Goal: Transaction & Acquisition: Subscribe to service/newsletter

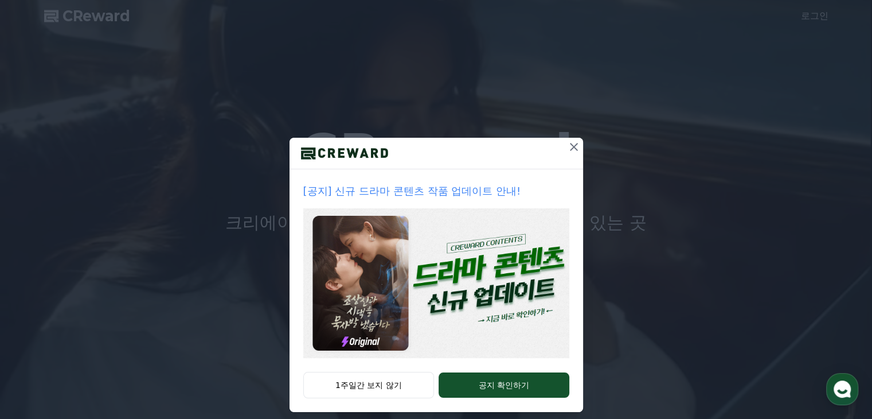
click at [572, 150] on icon at bounding box center [574, 147] width 8 height 8
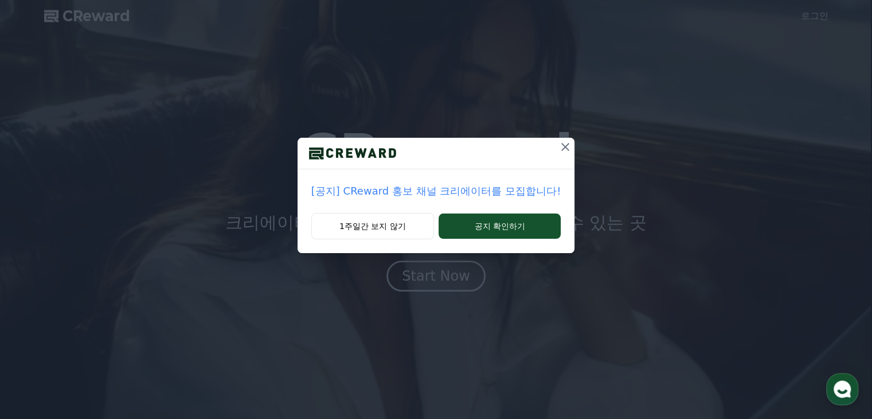
click at [558, 145] on icon at bounding box center [565, 147] width 14 height 14
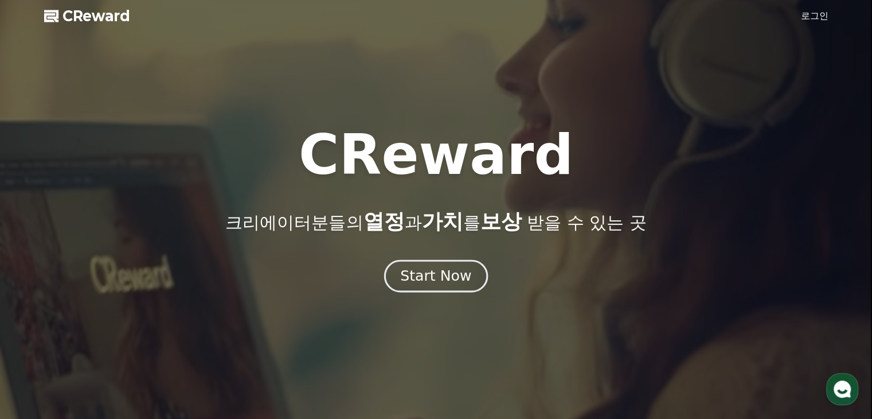
click at [436, 276] on div "Start Now" at bounding box center [435, 275] width 71 height 19
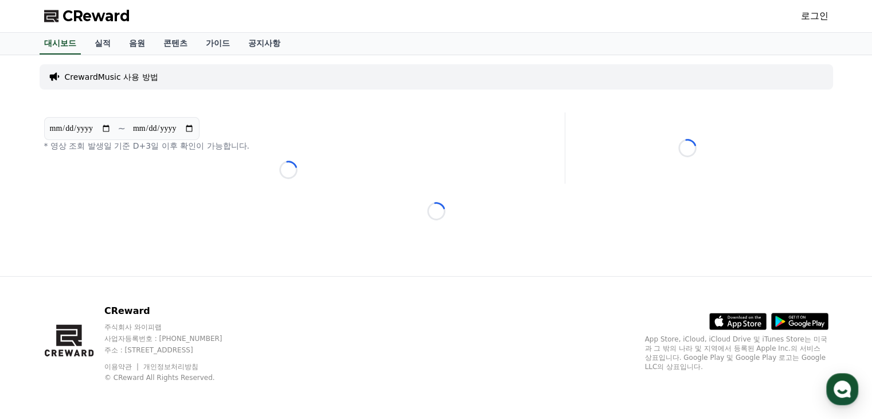
click at [91, 10] on span "CReward" at bounding box center [96, 16] width 68 height 18
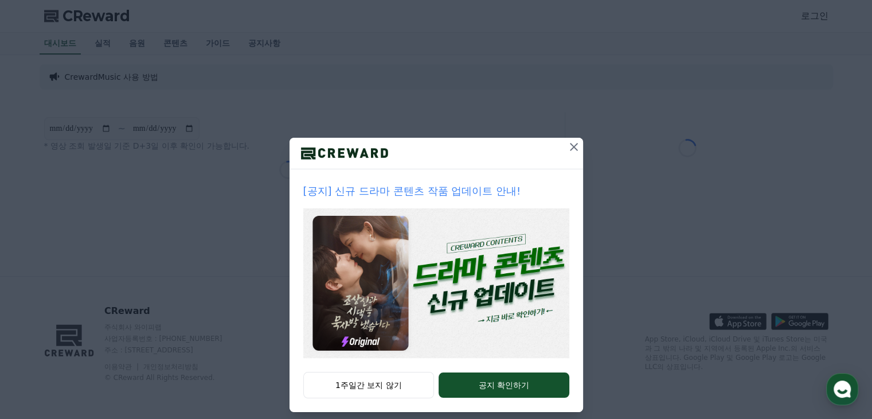
click at [567, 145] on icon at bounding box center [574, 147] width 14 height 14
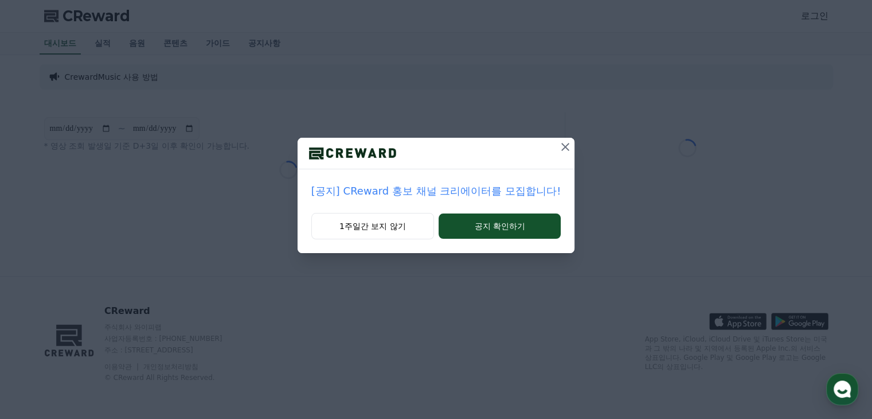
click at [566, 149] on icon at bounding box center [565, 147] width 14 height 14
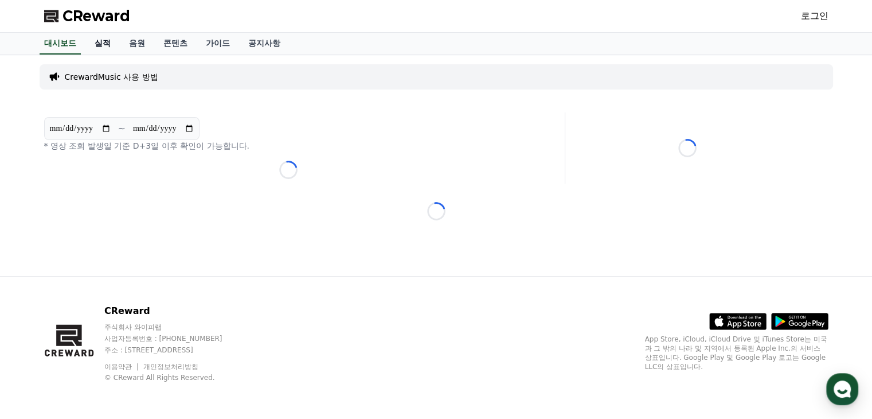
click at [101, 44] on link "실적" at bounding box center [102, 44] width 34 height 22
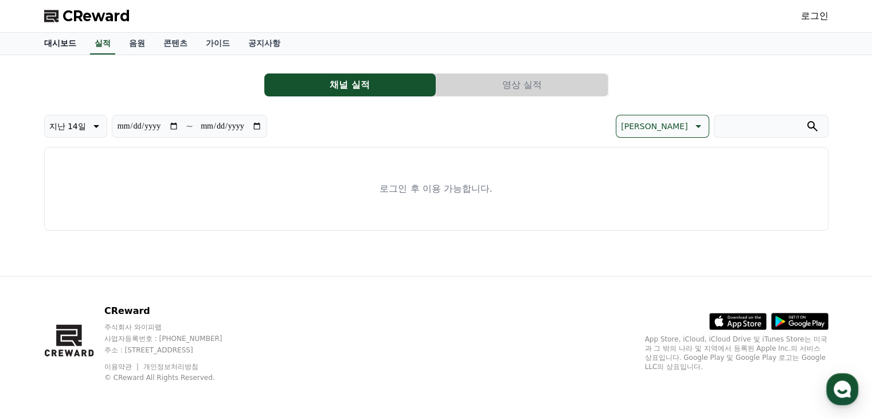
click at [69, 46] on link "대시보드" at bounding box center [60, 44] width 50 height 22
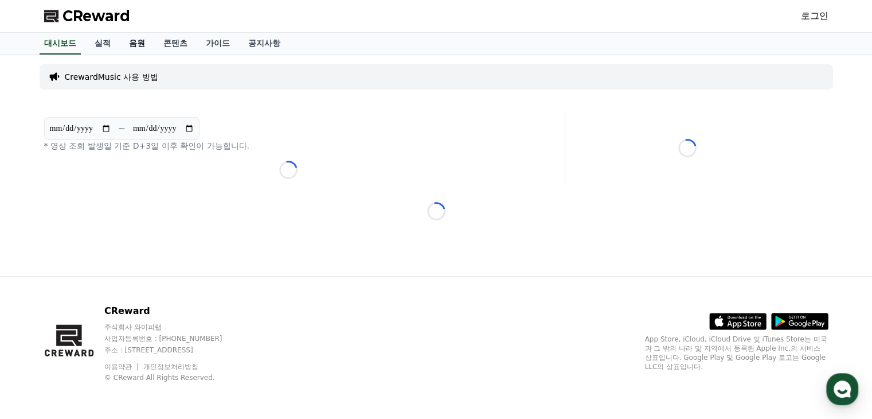
click at [133, 43] on link "음원" at bounding box center [137, 44] width 34 height 22
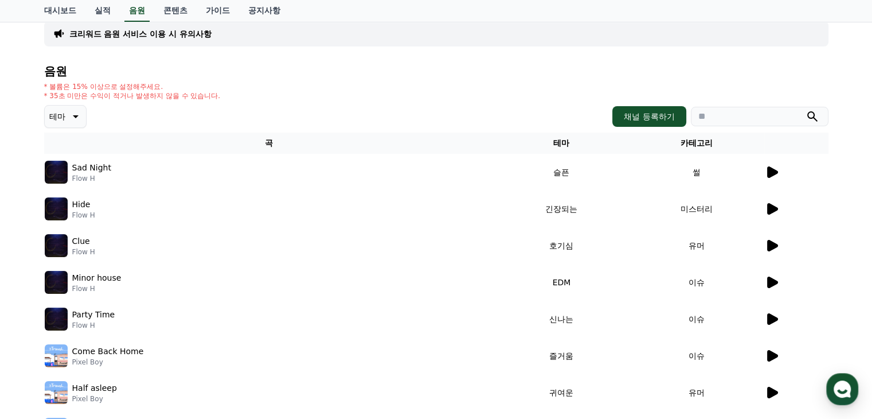
scroll to position [57, 0]
click at [63, 118] on p "테마" at bounding box center [57, 116] width 16 height 16
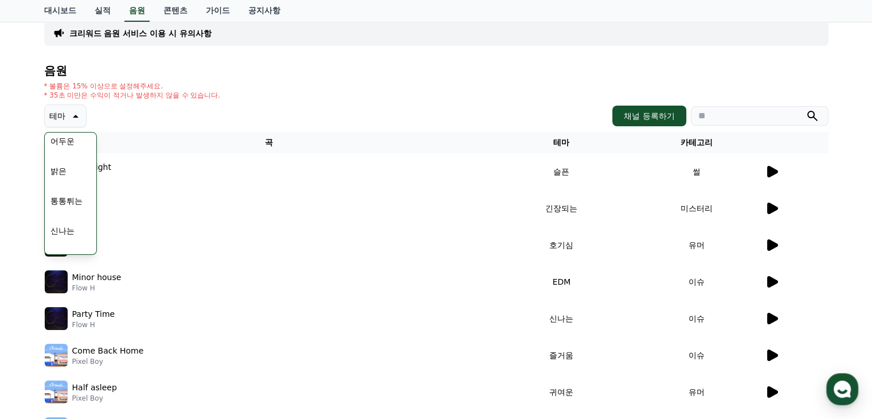
scroll to position [115, 0]
click at [65, 182] on button "통통튀는" at bounding box center [66, 180] width 41 height 25
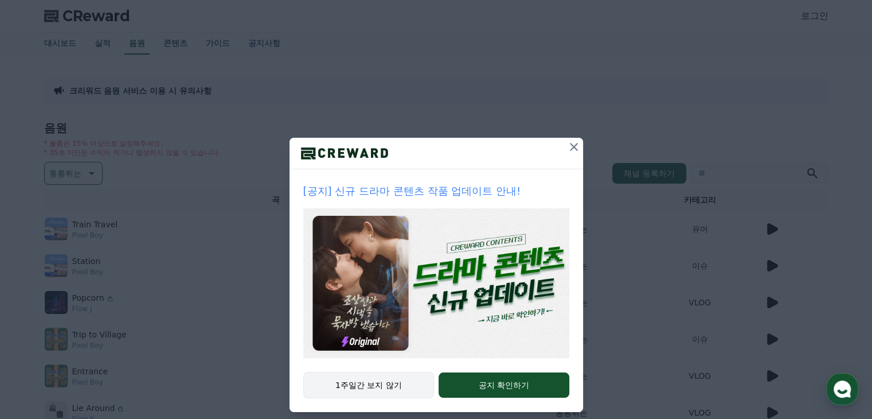
scroll to position [11, 0]
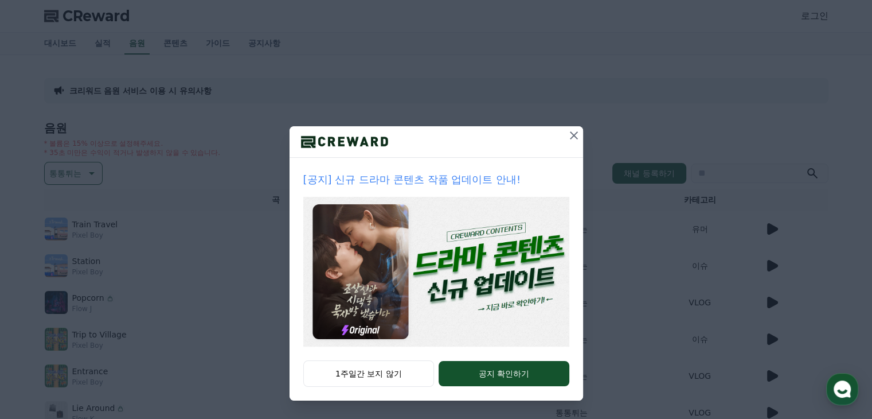
click at [570, 136] on icon at bounding box center [574, 135] width 8 height 8
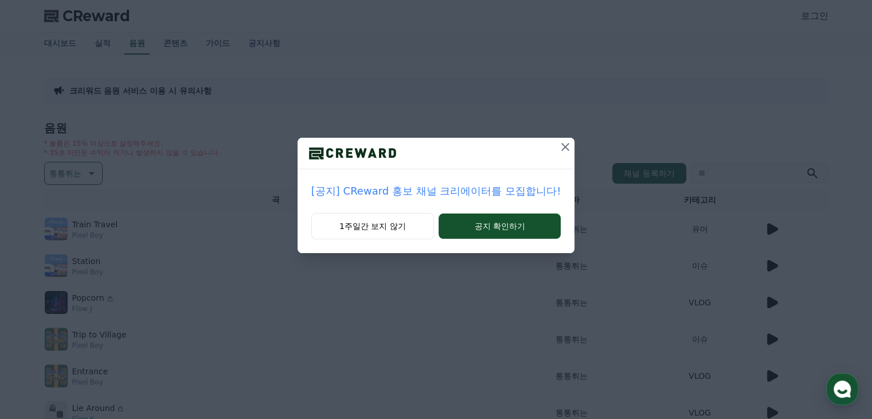
click at [564, 148] on icon at bounding box center [565, 147] width 8 height 8
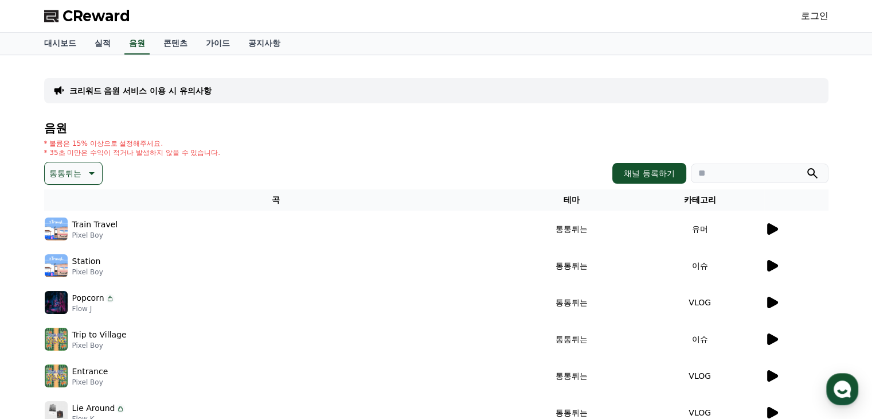
click at [769, 233] on icon at bounding box center [772, 228] width 11 height 11
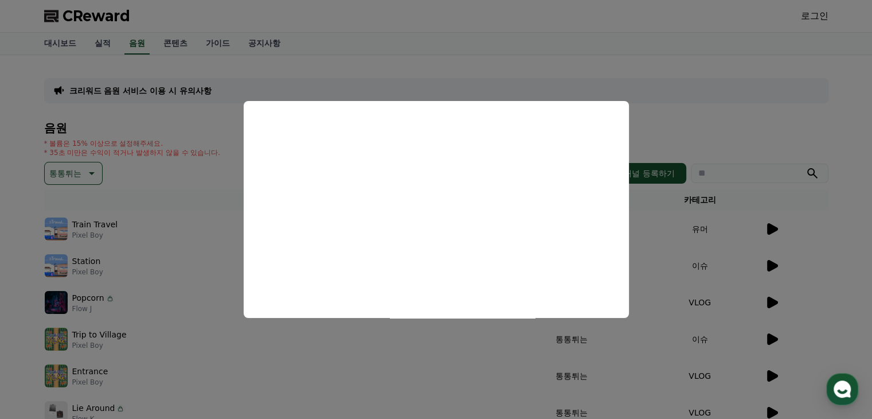
click at [404, 350] on button "close modal" at bounding box center [436, 209] width 872 height 419
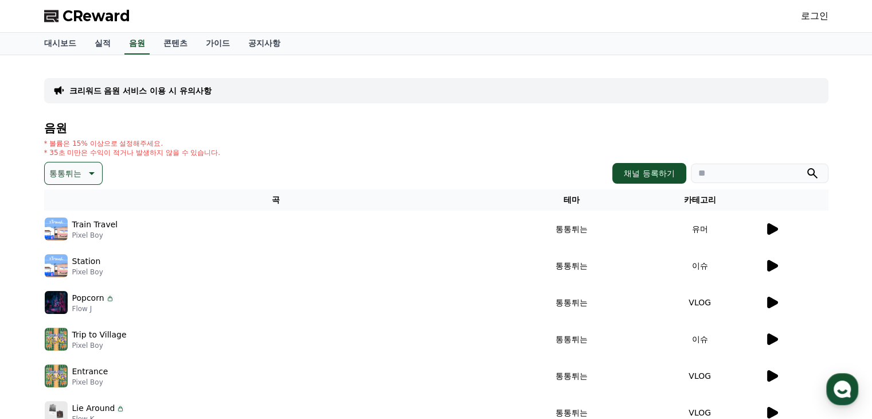
scroll to position [57, 0]
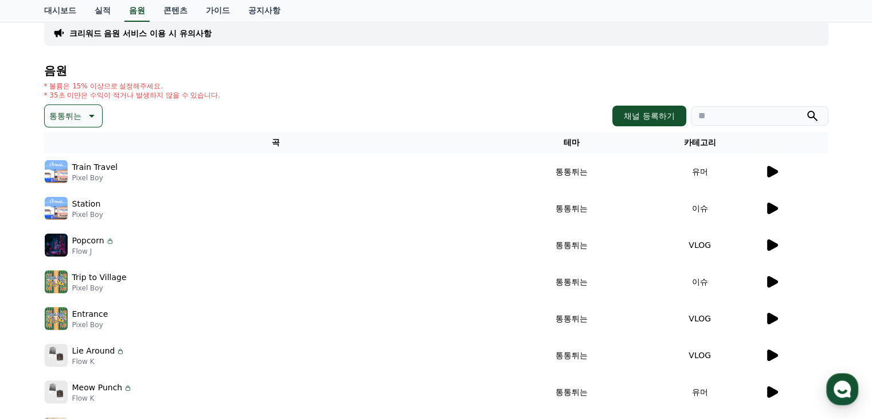
click at [766, 243] on icon at bounding box center [772, 245] width 14 height 14
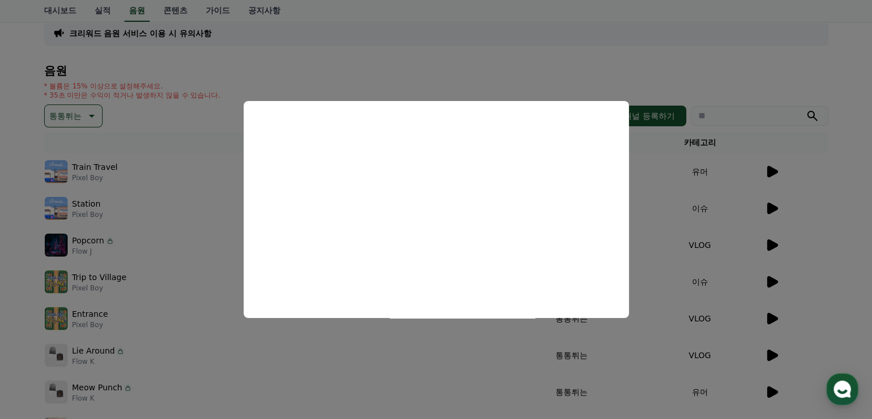
click at [564, 79] on button "close modal" at bounding box center [436, 209] width 872 height 419
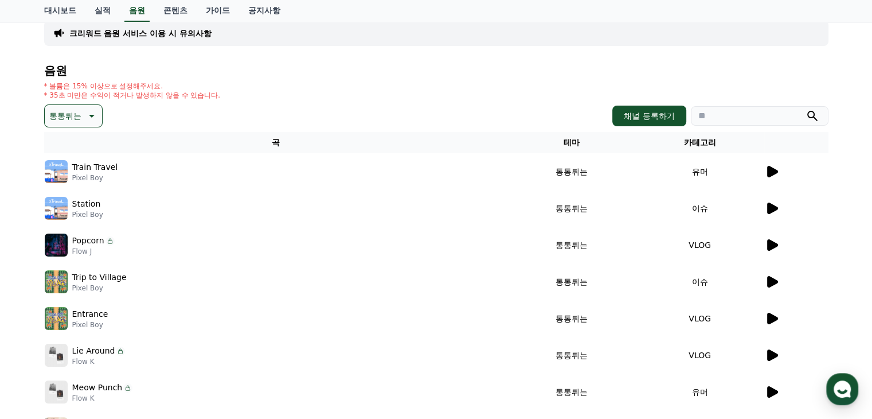
click at [82, 118] on button "통통튀는" at bounding box center [73, 115] width 58 height 23
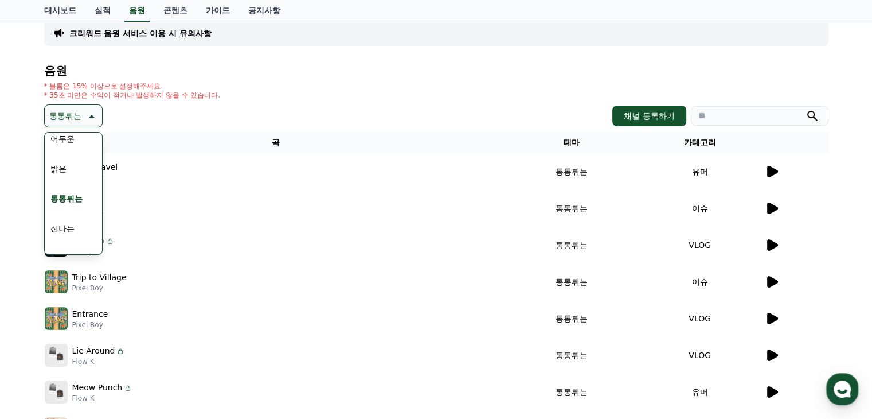
scroll to position [115, 0]
click at [66, 210] on button "신나는" at bounding box center [62, 210] width 33 height 25
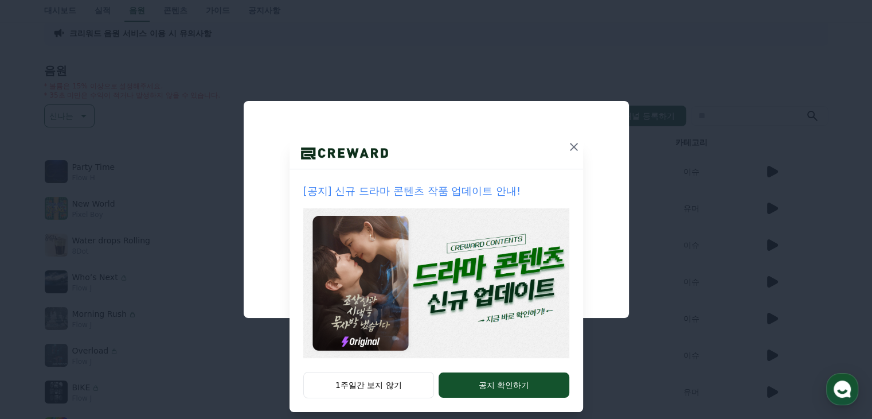
click at [568, 149] on icon at bounding box center [574, 147] width 14 height 14
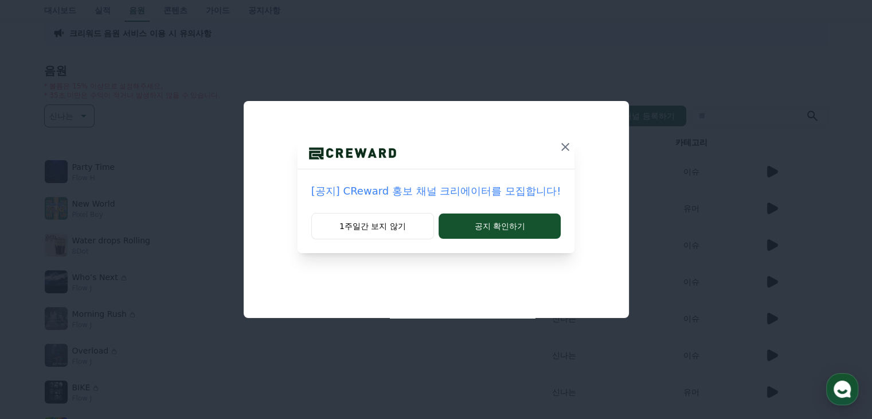
click at [564, 150] on icon at bounding box center [565, 147] width 14 height 14
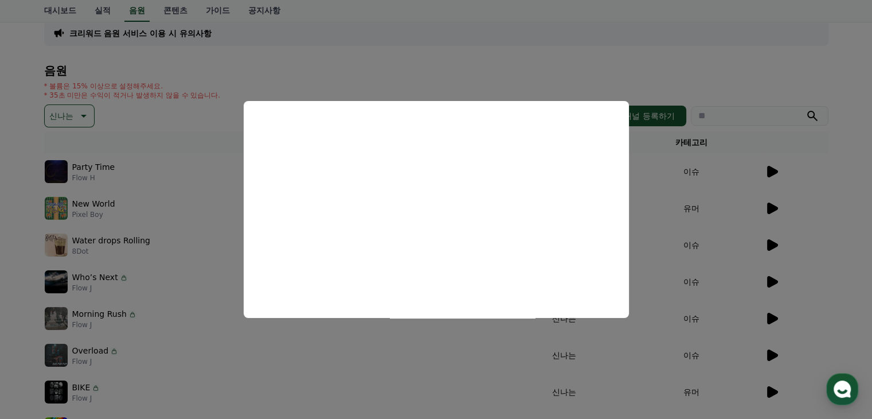
click at [643, 187] on button "close modal" at bounding box center [436, 209] width 872 height 419
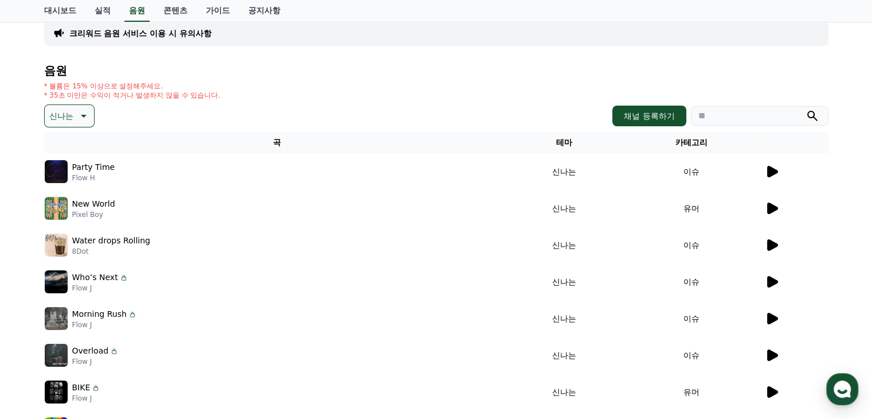
click at [768, 205] on icon at bounding box center [772, 207] width 11 height 11
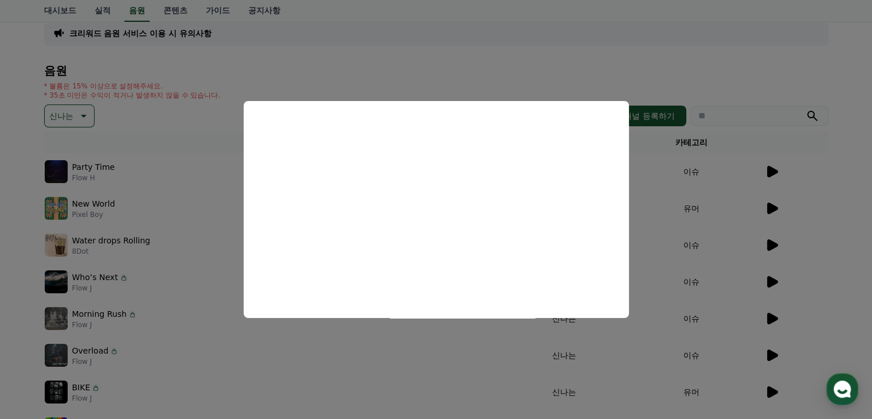
click at [648, 194] on button "close modal" at bounding box center [436, 209] width 872 height 419
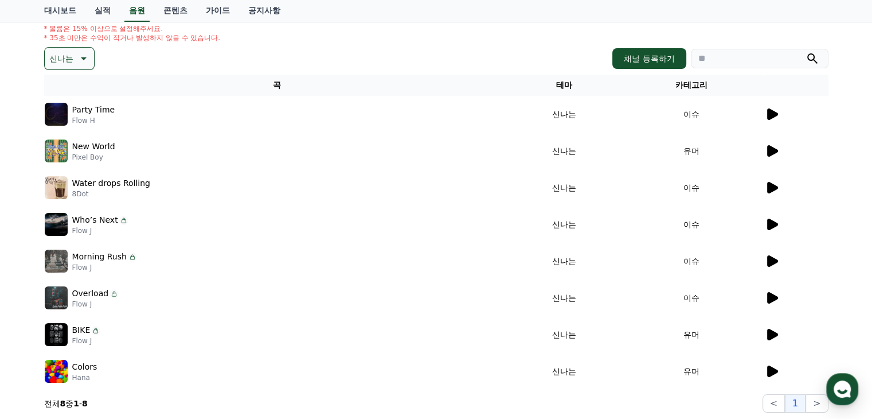
scroll to position [172, 0]
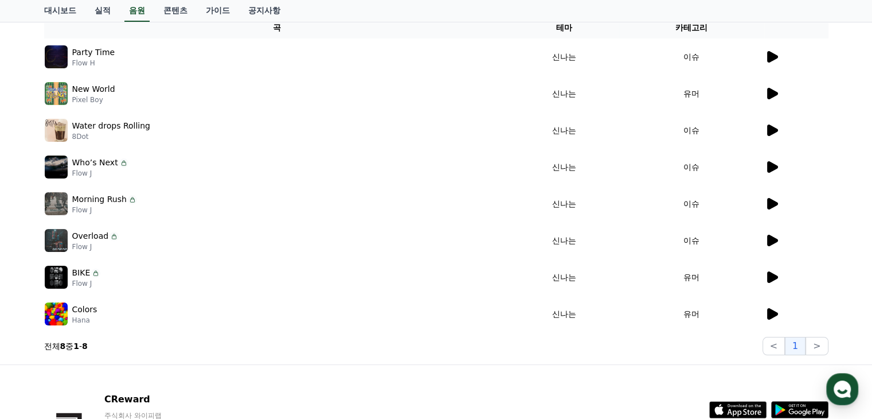
click at [771, 315] on icon at bounding box center [772, 313] width 11 height 11
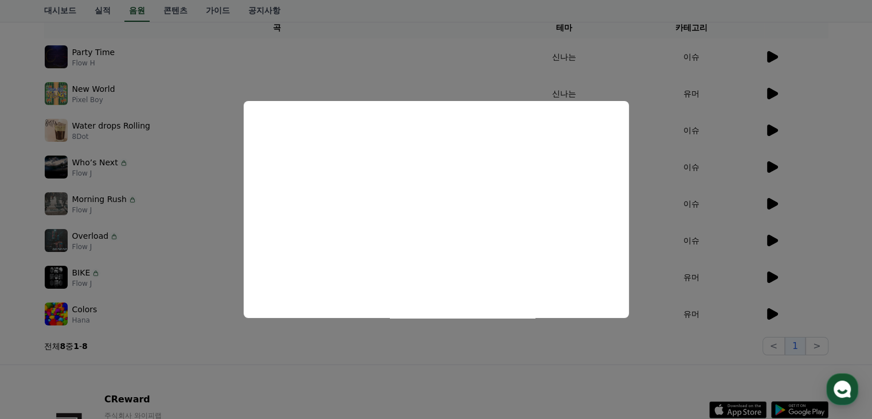
click at [660, 221] on button "close modal" at bounding box center [436, 209] width 872 height 419
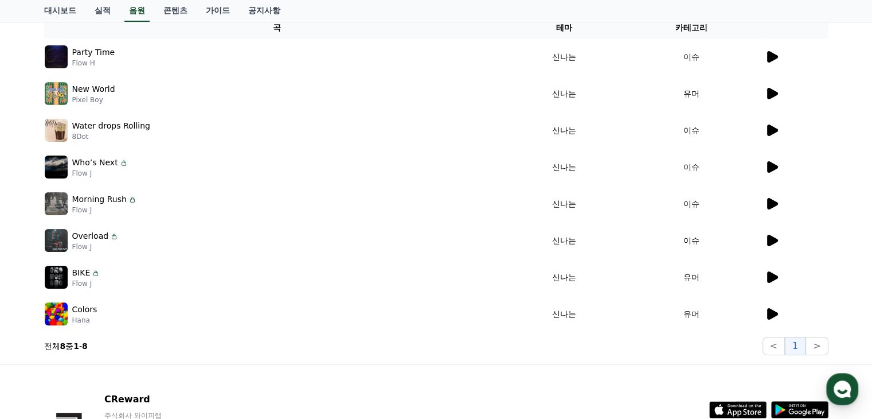
click at [772, 216] on td at bounding box center [796, 203] width 64 height 37
click at [772, 207] on icon at bounding box center [772, 203] width 11 height 11
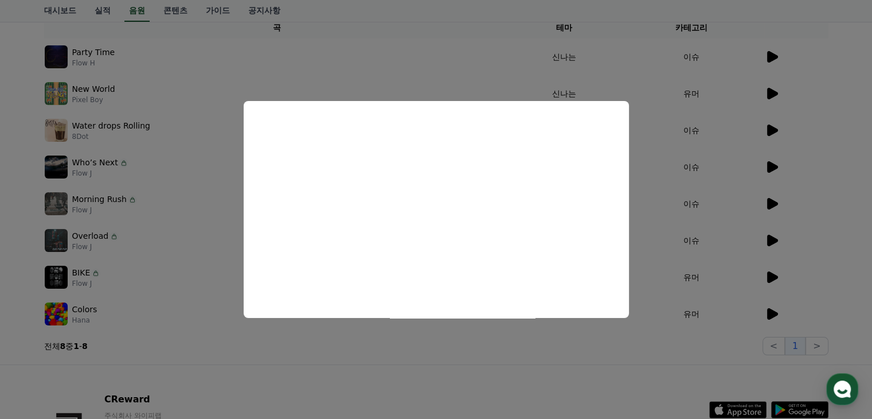
click at [659, 258] on button "close modal" at bounding box center [436, 209] width 872 height 419
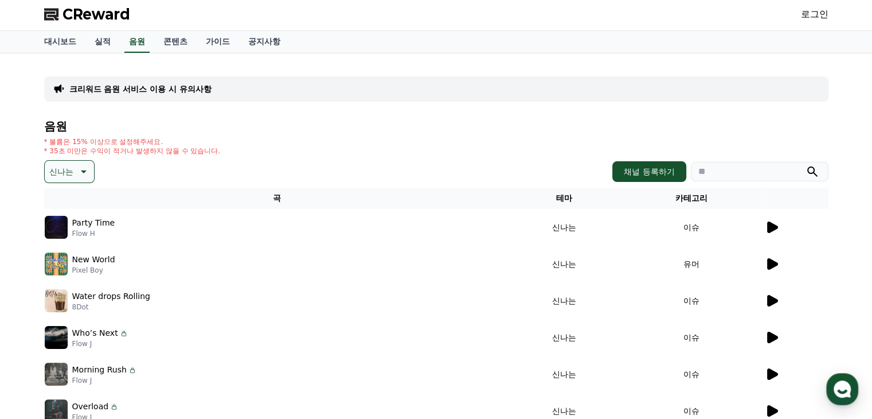
scroll to position [0, 0]
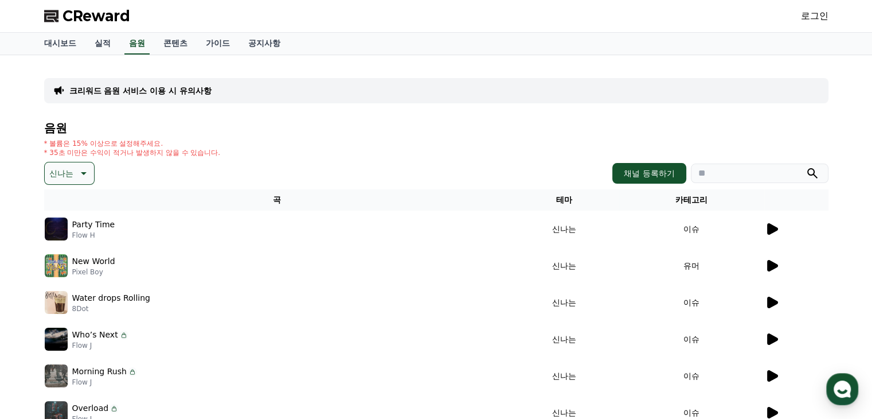
click at [72, 176] on p "신나는" at bounding box center [61, 173] width 24 height 16
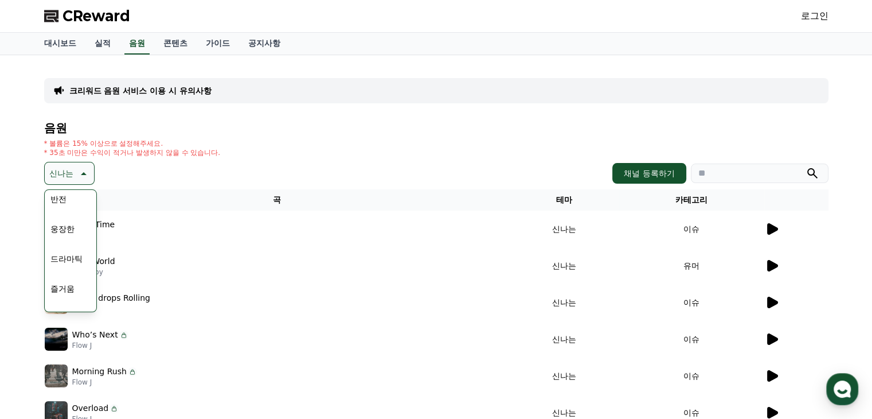
scroll to position [229, 0]
click at [66, 268] on button "즐거움" at bounding box center [62, 272] width 33 height 25
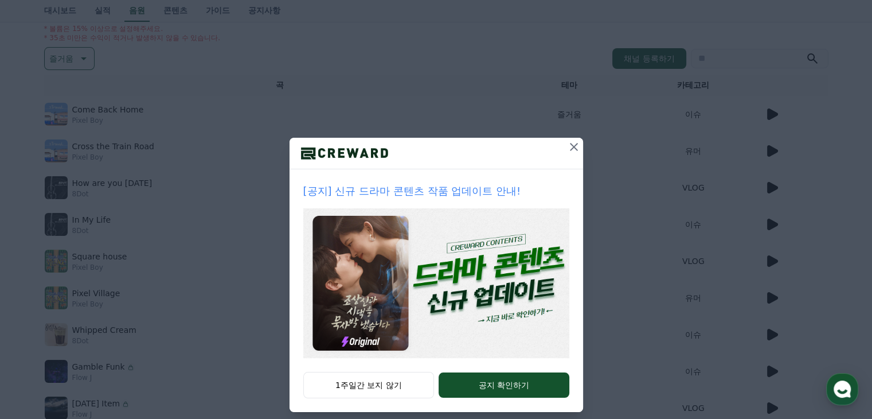
click at [567, 150] on icon at bounding box center [574, 147] width 14 height 14
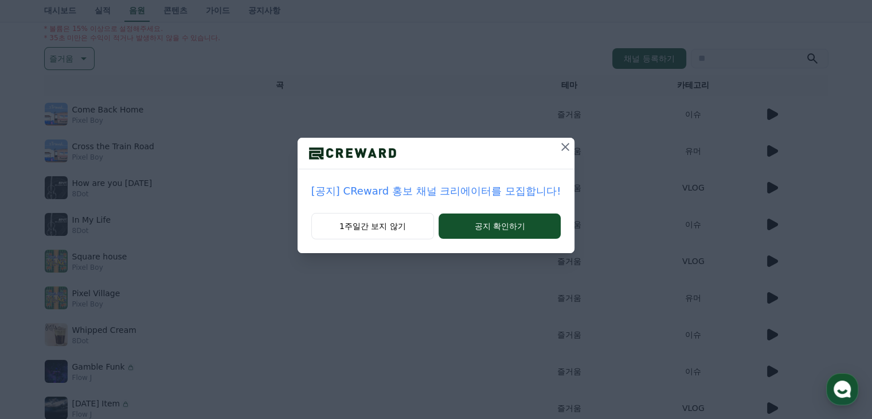
click at [565, 148] on icon at bounding box center [565, 147] width 14 height 14
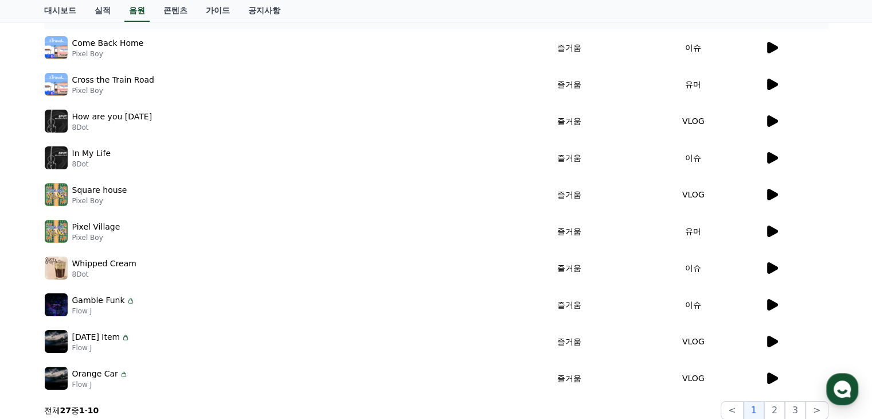
scroll to position [161, 0]
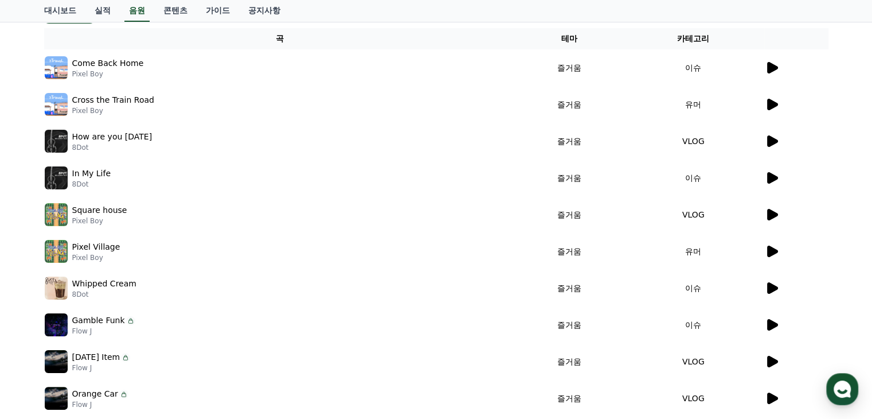
click at [772, 215] on icon at bounding box center [772, 214] width 11 height 11
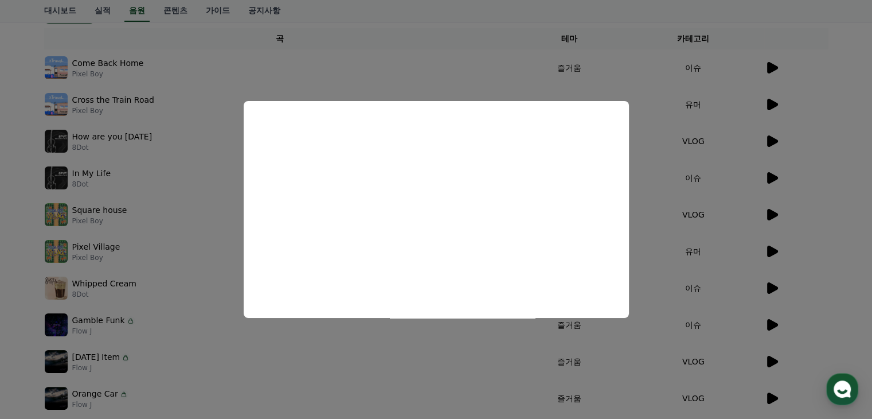
click at [663, 168] on button "close modal" at bounding box center [436, 209] width 872 height 419
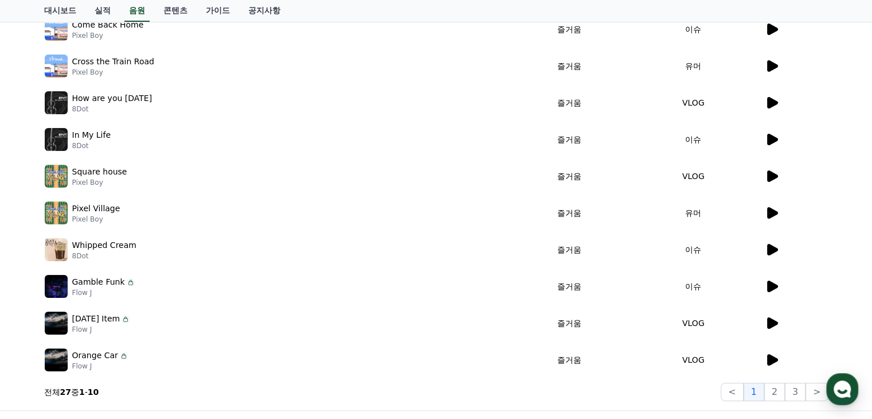
scroll to position [218, 0]
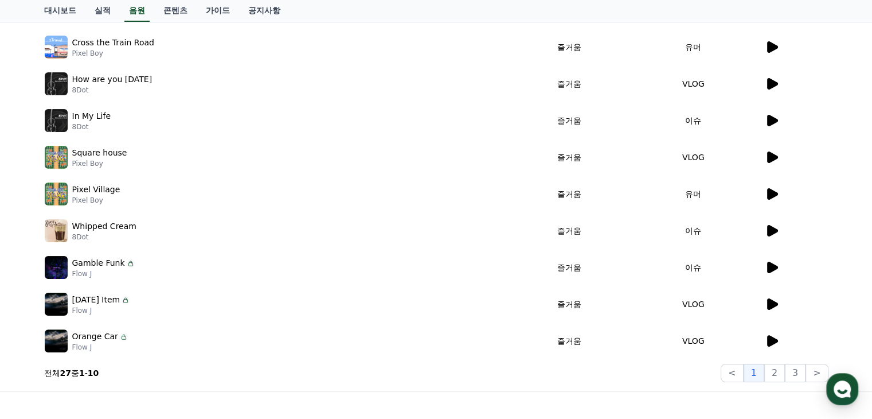
click at [767, 306] on icon at bounding box center [772, 303] width 11 height 11
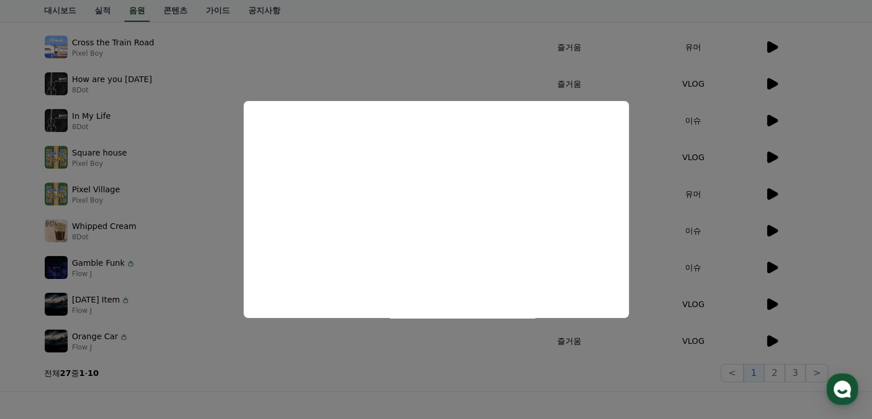
click at [670, 200] on button "close modal" at bounding box center [436, 209] width 872 height 419
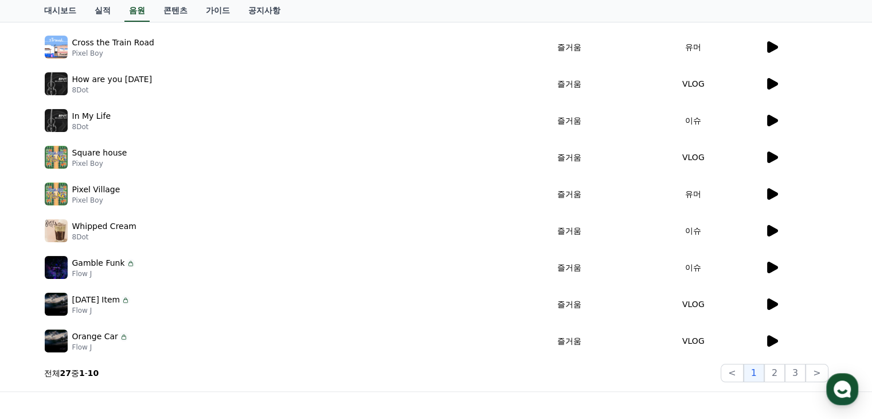
click at [772, 336] on icon at bounding box center [772, 340] width 11 height 11
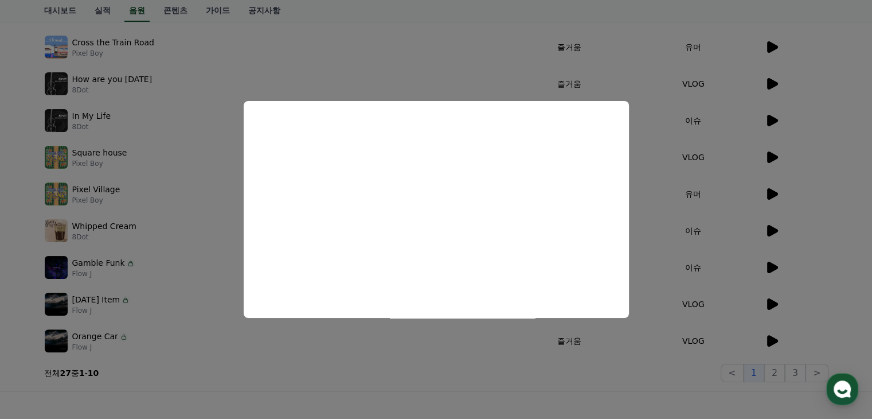
click at [690, 247] on button "close modal" at bounding box center [436, 209] width 872 height 419
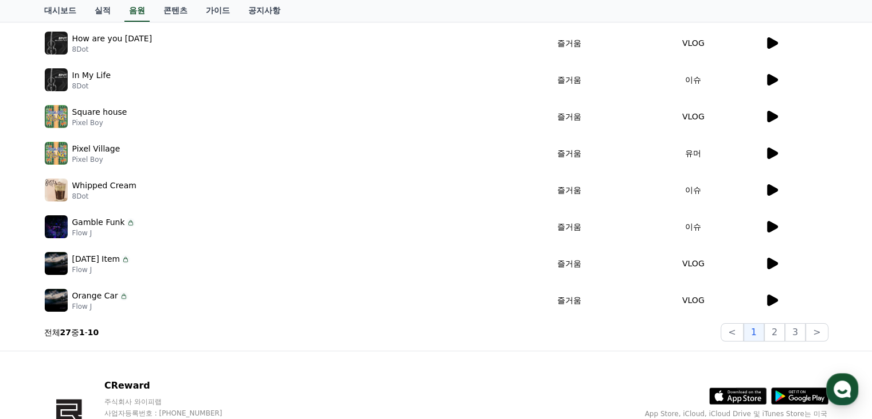
scroll to position [276, 0]
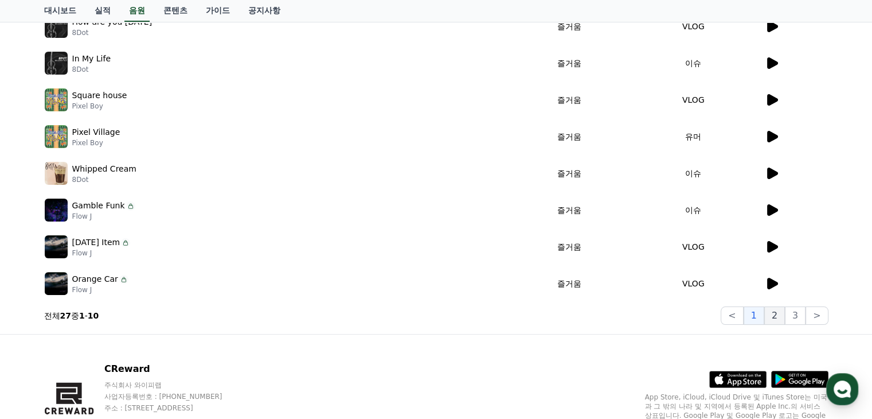
click at [768, 315] on button "2" at bounding box center [774, 315] width 21 height 18
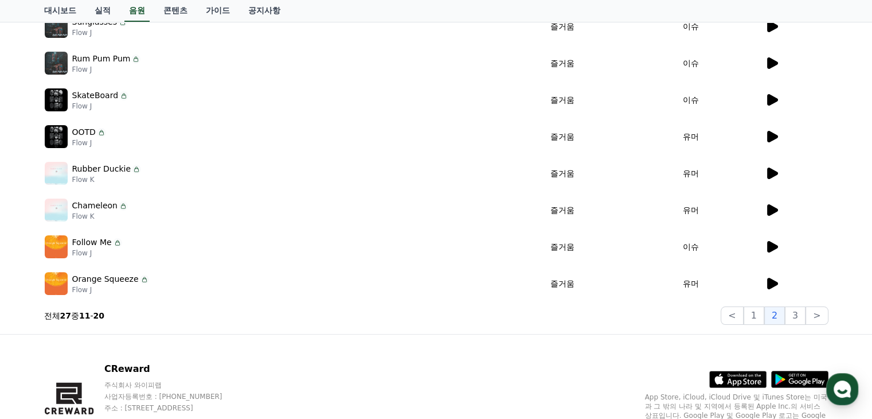
scroll to position [218, 0]
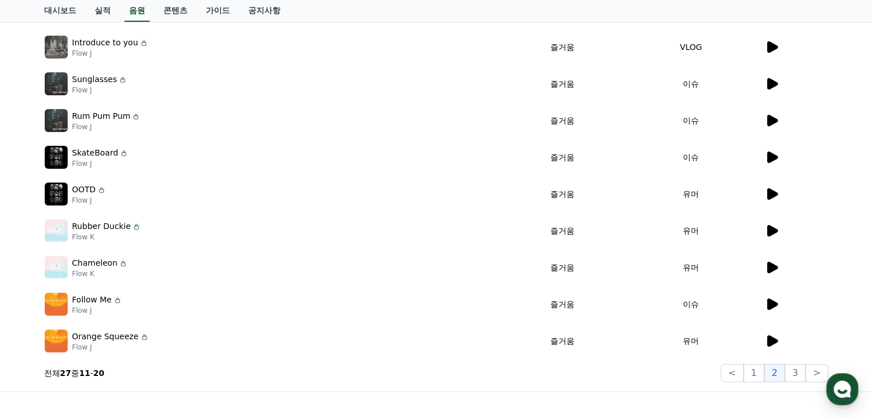
click at [772, 305] on icon at bounding box center [772, 303] width 11 height 11
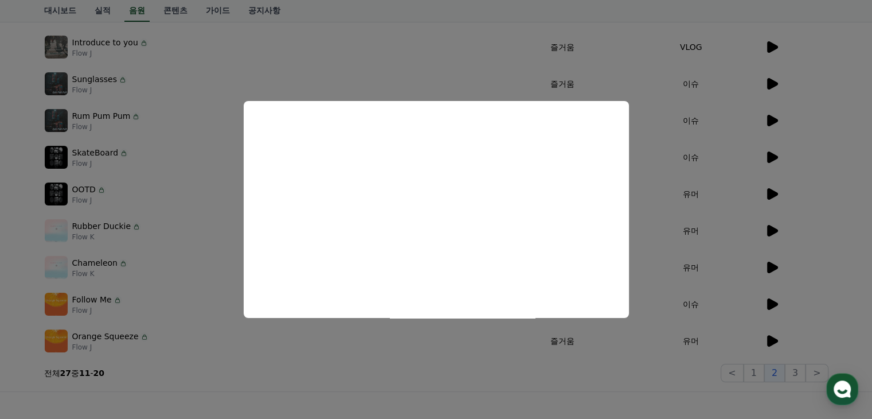
click at [666, 243] on button "close modal" at bounding box center [436, 209] width 872 height 419
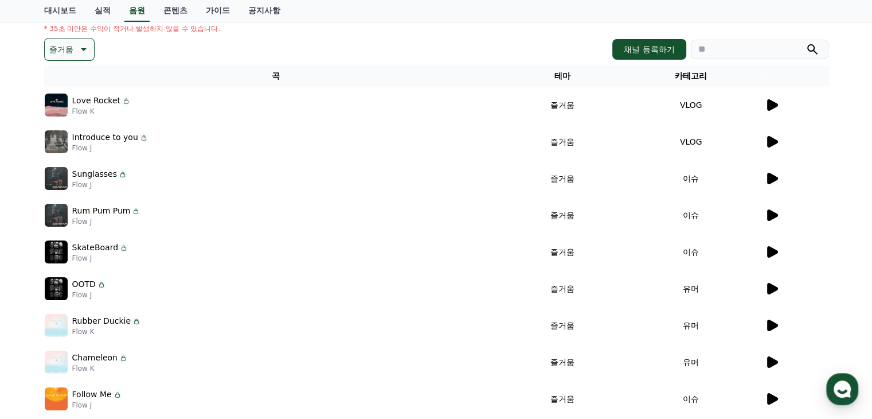
scroll to position [104, 0]
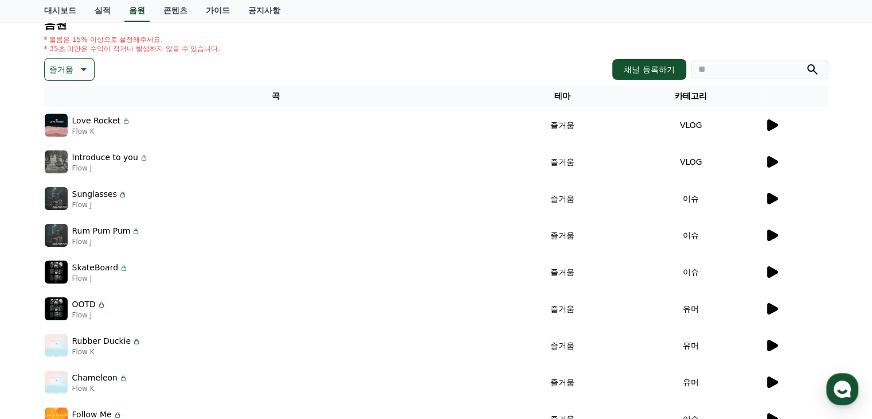
click at [772, 128] on icon at bounding box center [772, 125] width 14 height 14
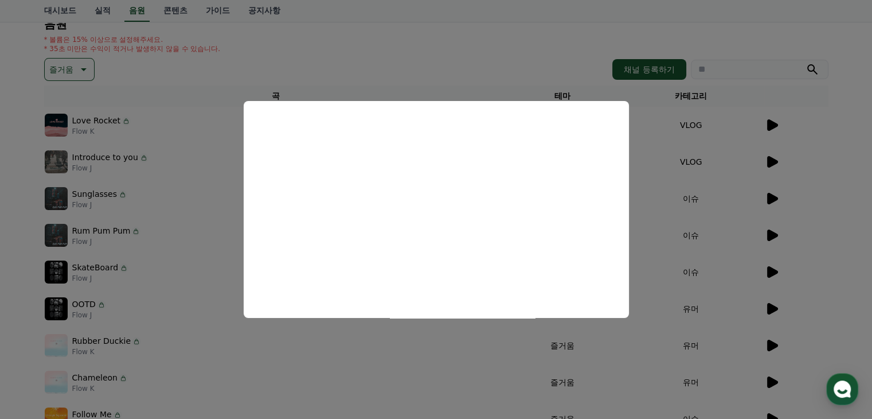
click at [641, 257] on button "close modal" at bounding box center [436, 209] width 872 height 419
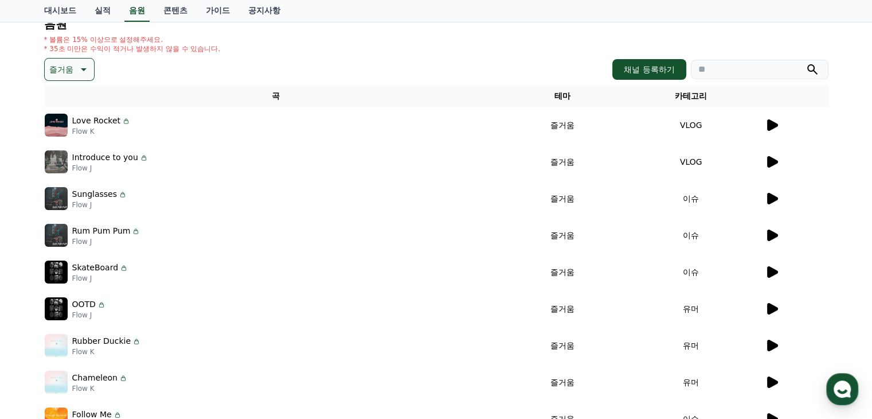
click at [771, 158] on icon at bounding box center [772, 161] width 11 height 11
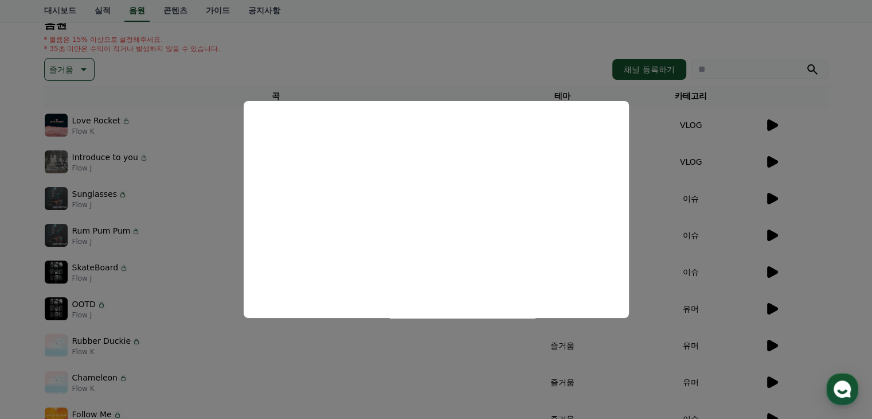
click at [674, 248] on button "close modal" at bounding box center [436, 209] width 872 height 419
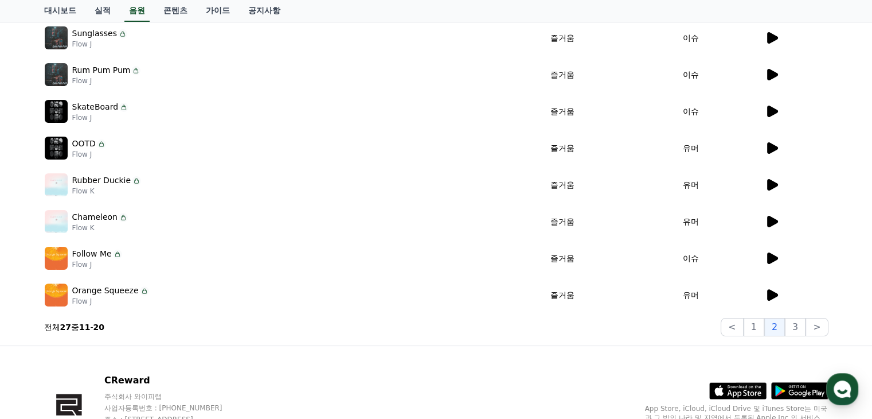
scroll to position [276, 0]
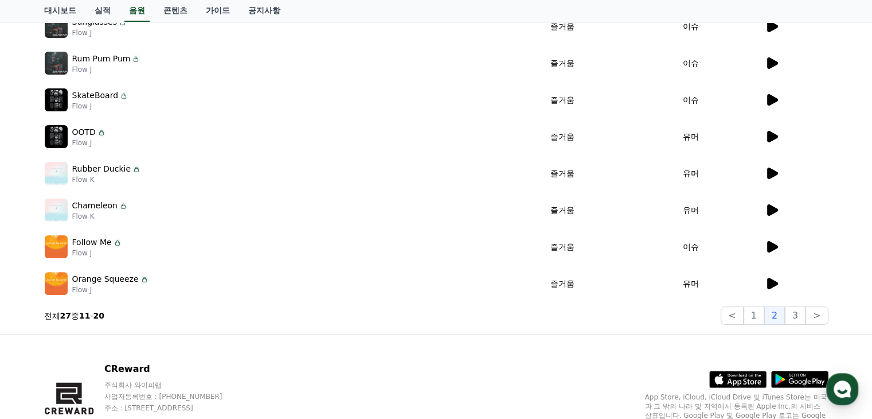
click at [108, 280] on p "Orange Squeeze" at bounding box center [105, 279] width 67 height 12
click at [711, 286] on td "유머" at bounding box center [691, 283] width 146 height 37
click at [775, 280] on icon at bounding box center [772, 282] width 11 height 11
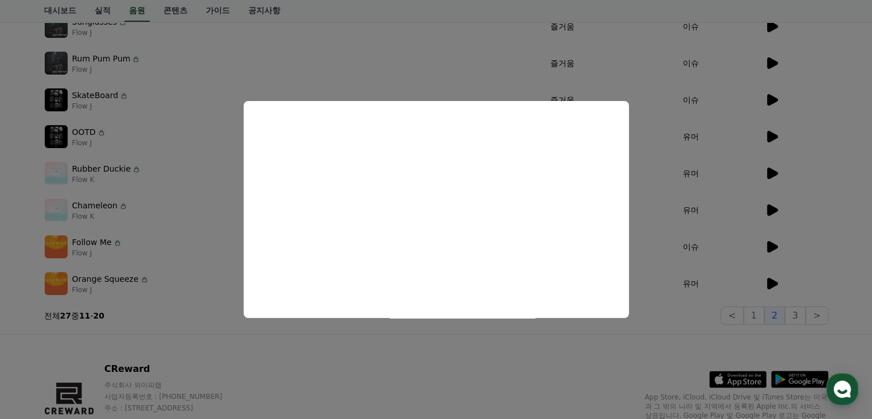
click at [577, 351] on button "close modal" at bounding box center [436, 209] width 872 height 419
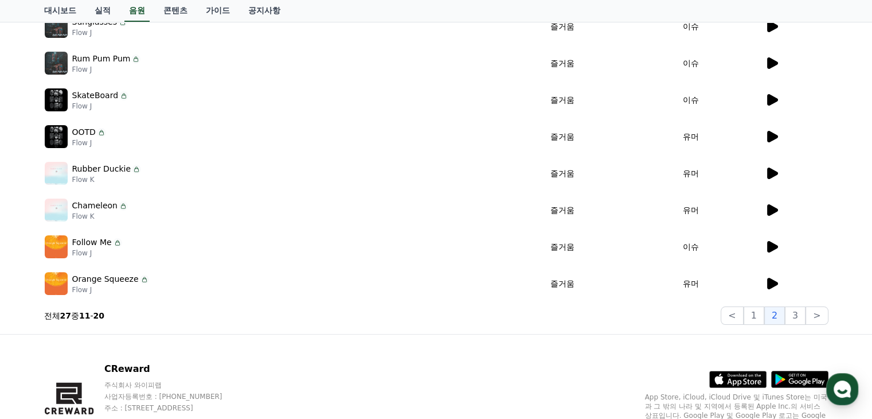
click at [140, 279] on icon at bounding box center [144, 279] width 9 height 9
click at [80, 291] on p "Flow J" at bounding box center [110, 289] width 77 height 9
click at [94, 278] on p "Orange Squeeze" at bounding box center [105, 279] width 67 height 12
click at [46, 285] on img at bounding box center [56, 283] width 23 height 23
drag, startPoint x: 583, startPoint y: 286, endPoint x: 635, endPoint y: 287, distance: 51.6
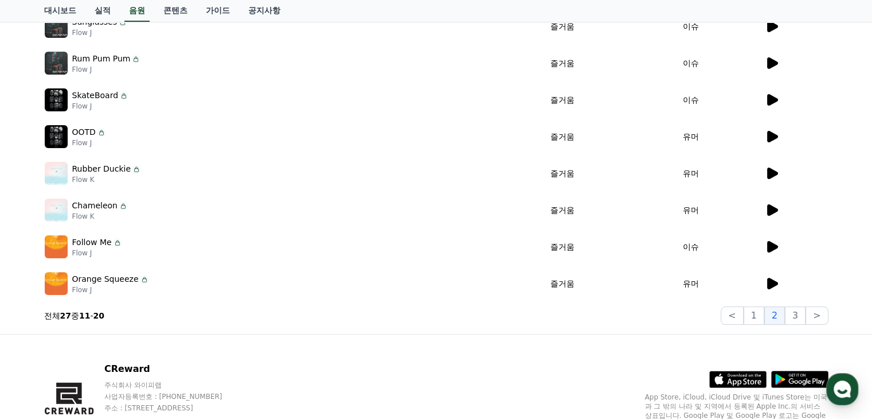
click at [582, 287] on td "즐거움" at bounding box center [562, 283] width 111 height 37
click at [744, 287] on td "유머" at bounding box center [691, 283] width 146 height 37
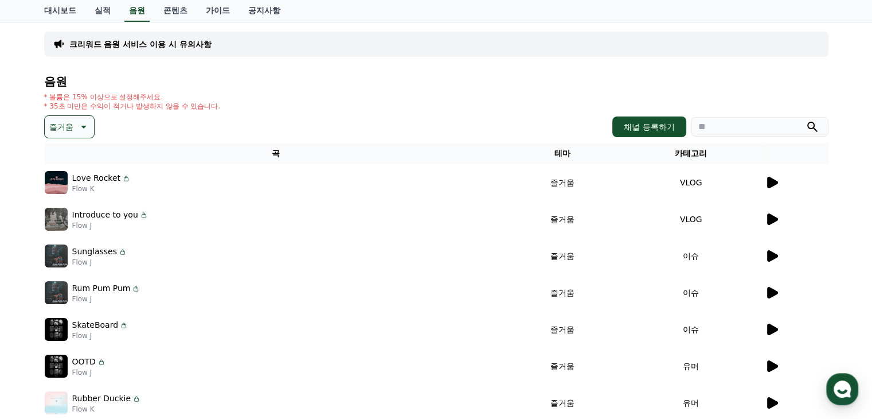
scroll to position [0, 0]
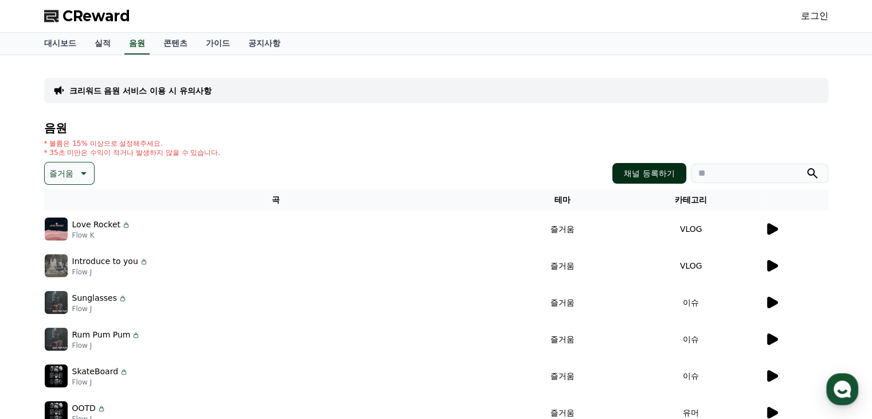
click at [649, 169] on button "채널 등록하기" at bounding box center [648, 173] width 73 height 21
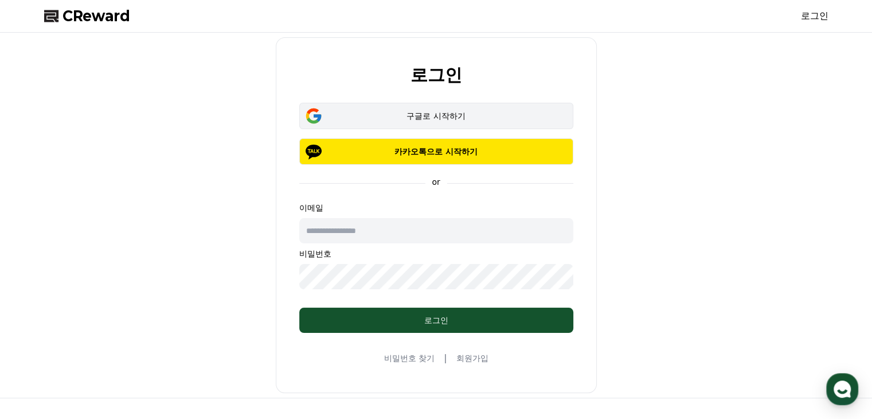
click at [500, 111] on div "구글로 시작하기" at bounding box center [436, 115] width 241 height 11
click at [497, 119] on div "구글로 시작하기" at bounding box center [436, 115] width 241 height 11
click at [506, 123] on button "구글로 시작하기" at bounding box center [436, 116] width 274 height 26
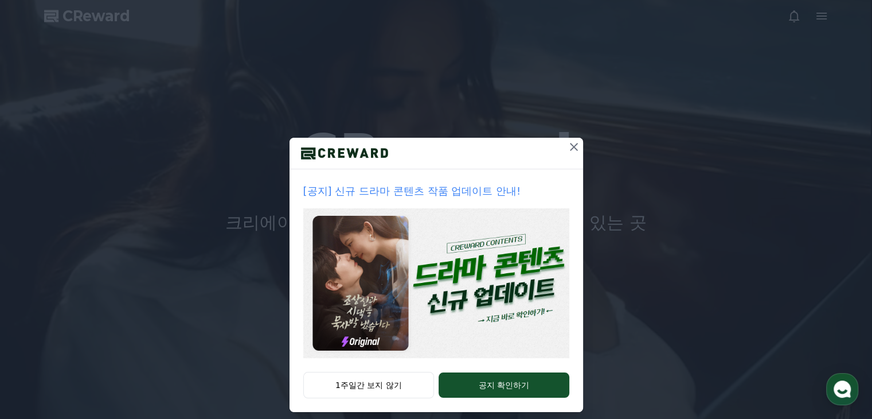
drag, startPoint x: 572, startPoint y: 148, endPoint x: 562, endPoint y: 152, distance: 10.9
click at [572, 148] on icon at bounding box center [574, 147] width 14 height 14
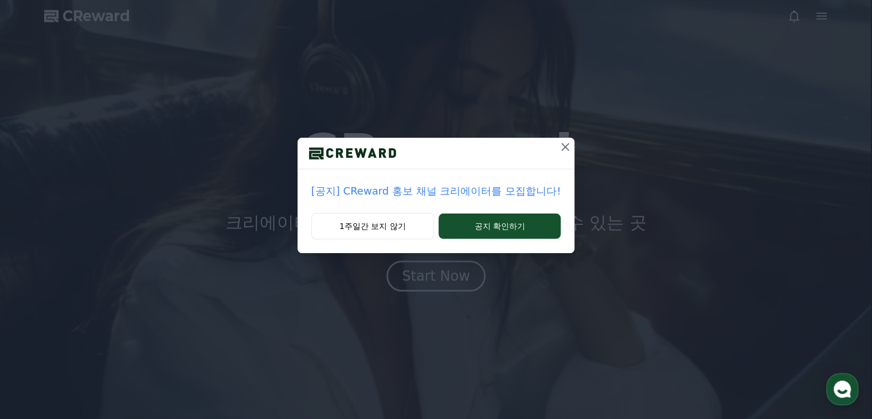
click at [558, 146] on icon at bounding box center [565, 147] width 14 height 14
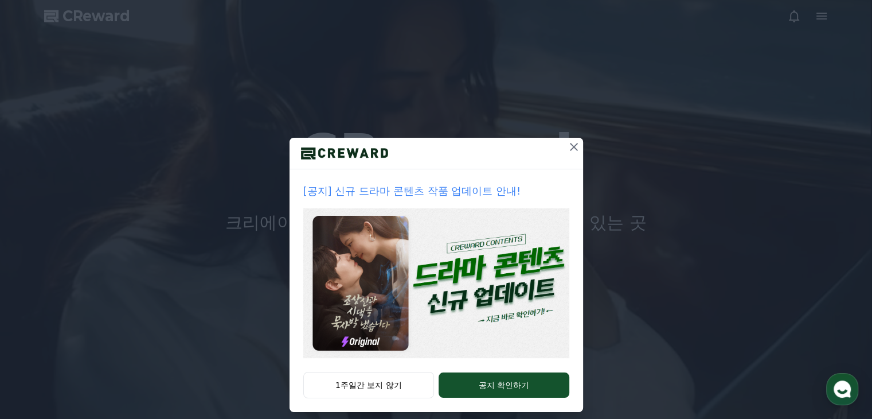
click at [570, 147] on icon at bounding box center [574, 147] width 8 height 8
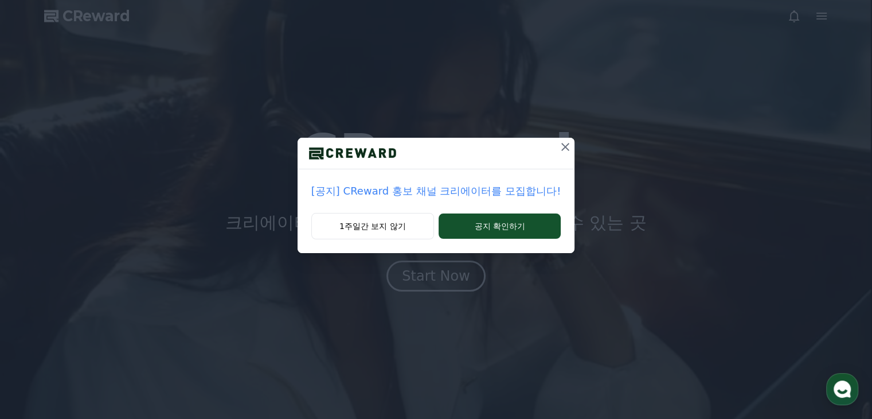
click at [560, 147] on icon at bounding box center [565, 147] width 14 height 14
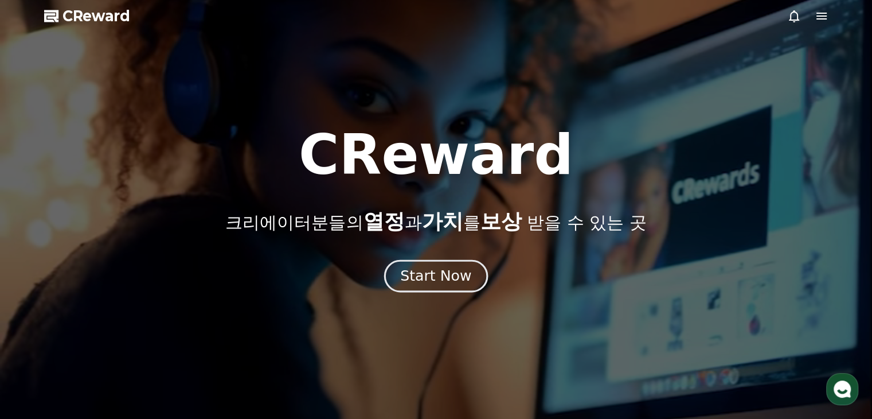
click at [420, 271] on div "Start Now" at bounding box center [435, 275] width 71 height 19
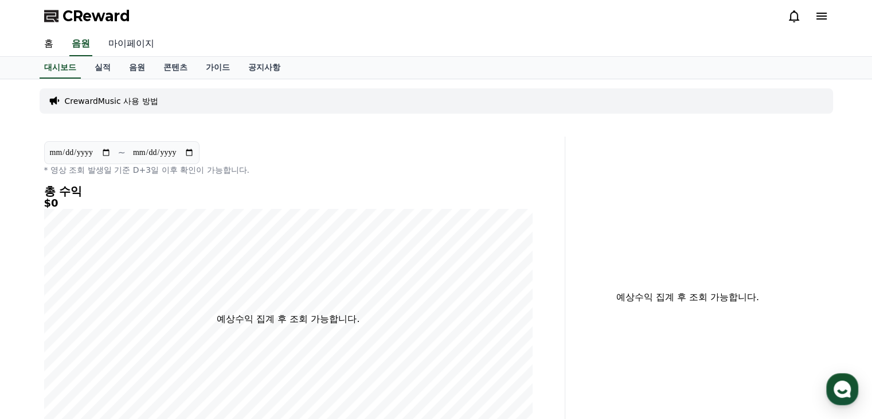
click at [133, 46] on link "마이페이지" at bounding box center [131, 44] width 64 height 24
select select "**********"
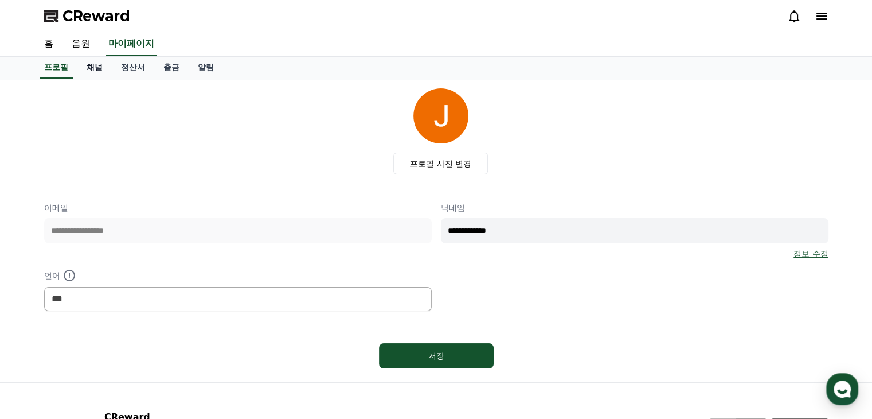
click at [92, 67] on link "채널" at bounding box center [94, 68] width 34 height 22
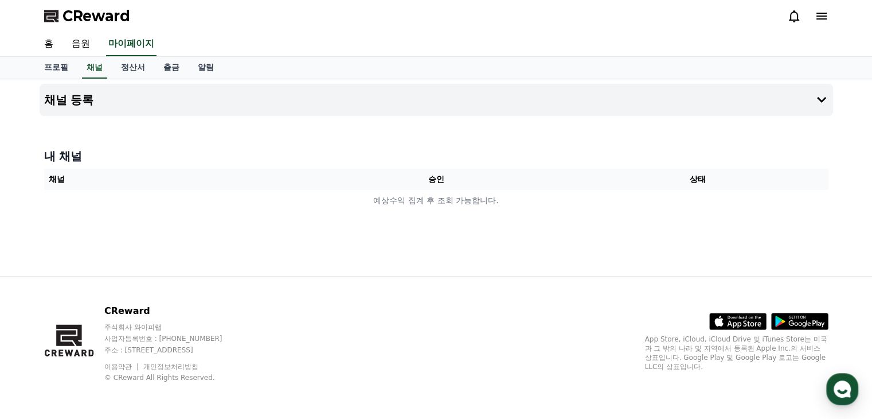
click at [383, 177] on th "승인" at bounding box center [435, 179] width 261 height 21
click at [273, 104] on button "채널 등록" at bounding box center [436, 100] width 793 height 32
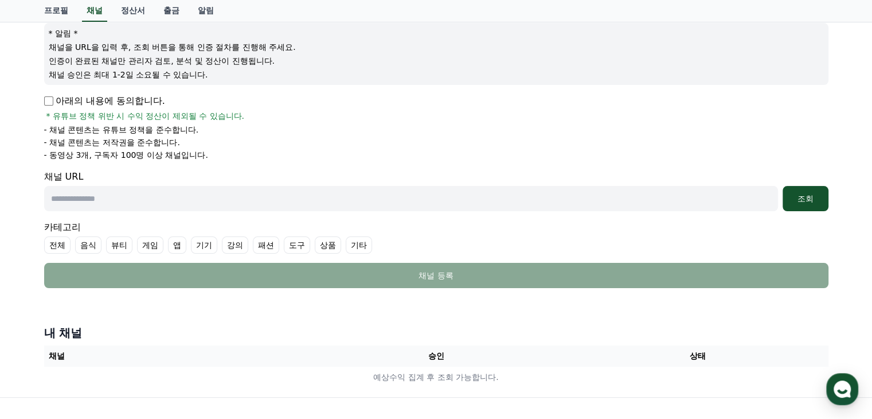
scroll to position [26, 0]
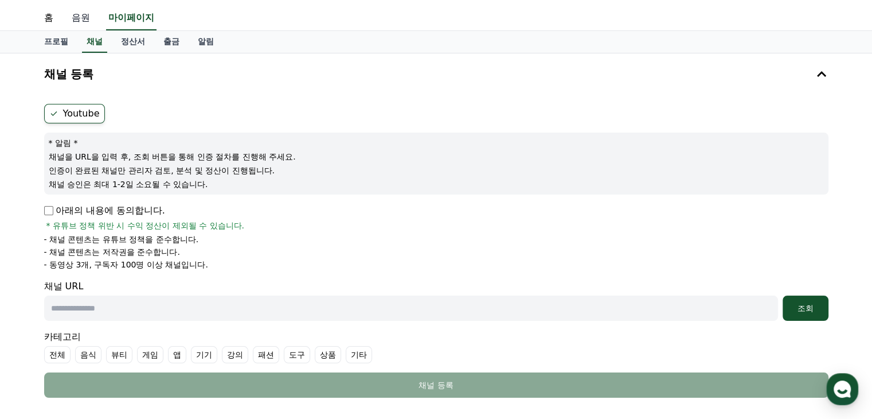
click at [77, 18] on link "음원" at bounding box center [80, 18] width 37 height 24
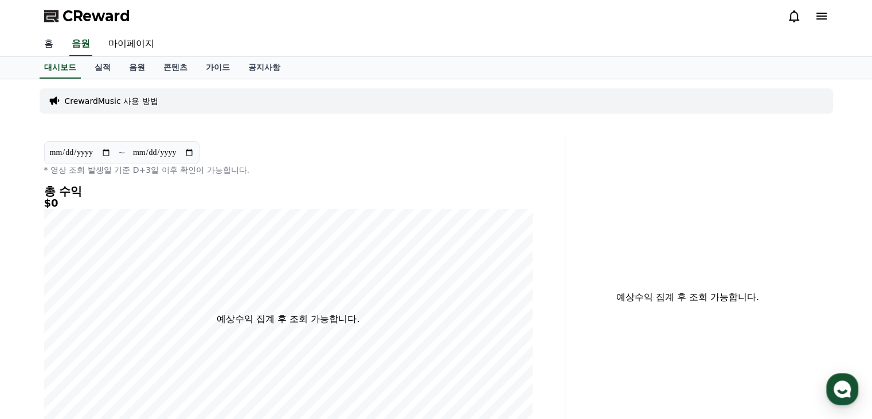
click at [52, 44] on link "홈" at bounding box center [49, 44] width 28 height 24
